Goal: Contribute content: Add original content to the website for others to see

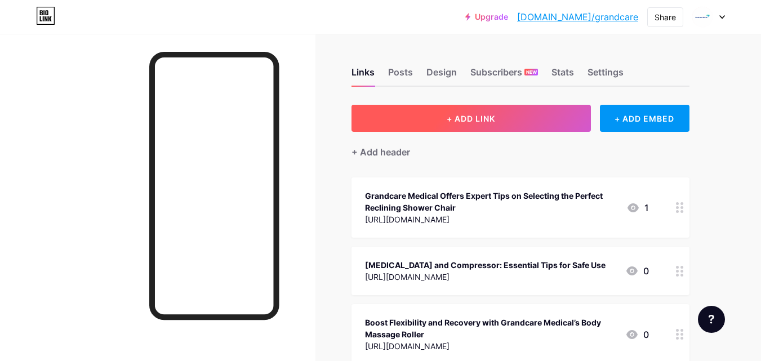
click at [468, 115] on span "+ ADD LINK" at bounding box center [471, 119] width 48 height 10
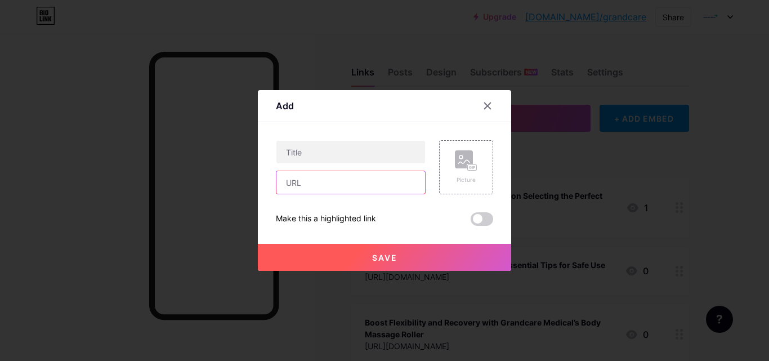
click at [361, 183] on input "text" at bounding box center [350, 182] width 149 height 23
paste input "[URL][DOMAIN_NAME]"
type input "[URL][DOMAIN_NAME]"
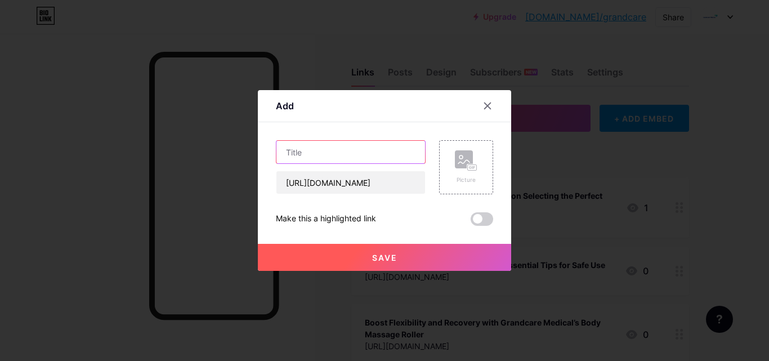
scroll to position [0, 0]
click at [332, 158] on input "text" at bounding box center [350, 152] width 149 height 23
paste input "Underwear for Incontinence: Comfort, Confidence & Care with GrandCare Medical"
type input "Underwear for Incontinence: Comfort, Confidence & Care with GrandCare Medical"
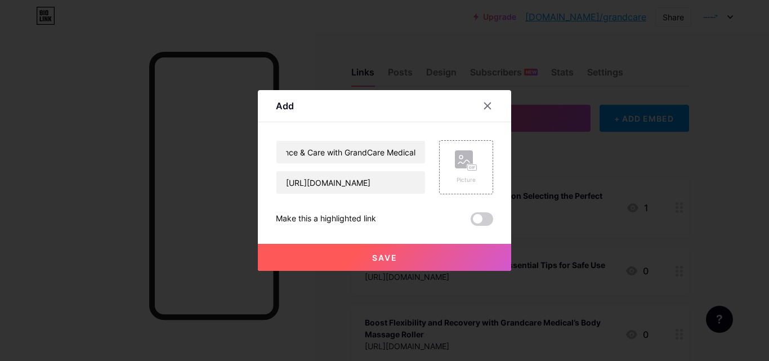
click at [343, 259] on button "Save" at bounding box center [384, 257] width 253 height 27
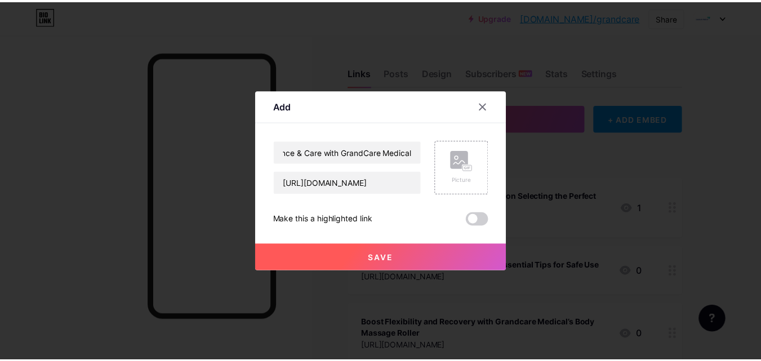
scroll to position [0, 0]
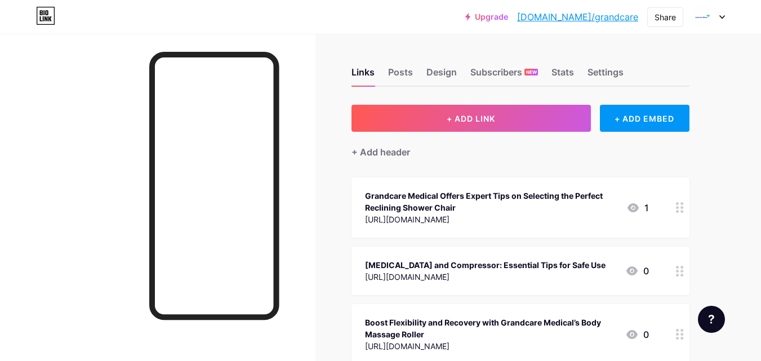
click at [413, 204] on div "Grandcare Medical Offers Expert Tips on Selecting the Perfect Reclining Shower …" at bounding box center [491, 202] width 252 height 24
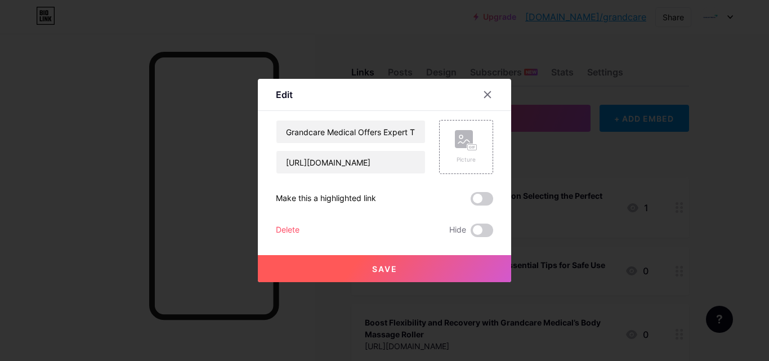
click at [559, 237] on div at bounding box center [384, 180] width 769 height 361
